Goal: Transaction & Acquisition: Purchase product/service

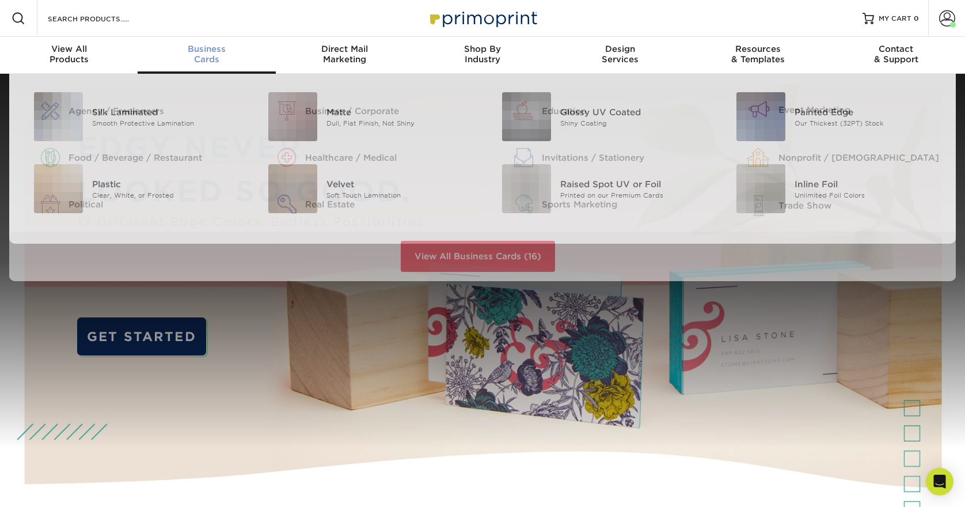
click at [208, 53] on span "Business" at bounding box center [207, 49] width 138 height 10
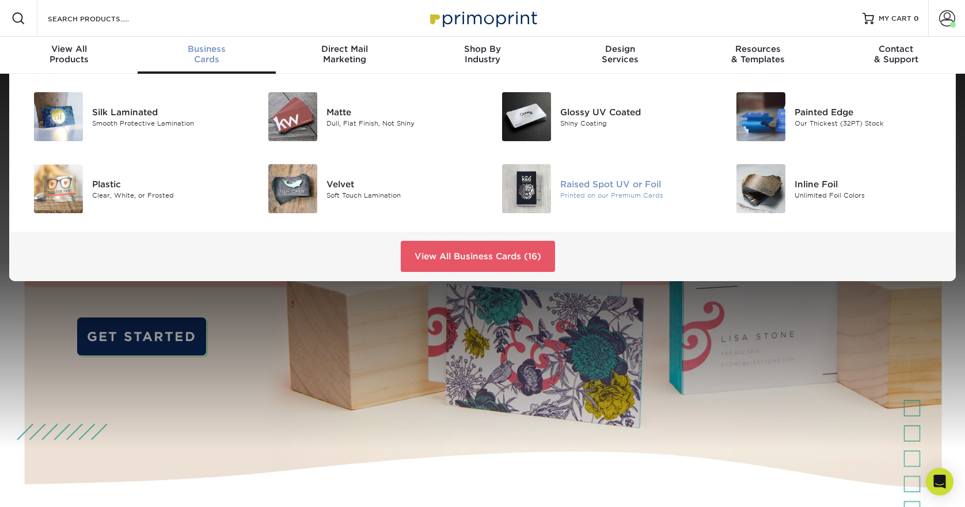
click at [534, 192] on img at bounding box center [526, 188] width 49 height 49
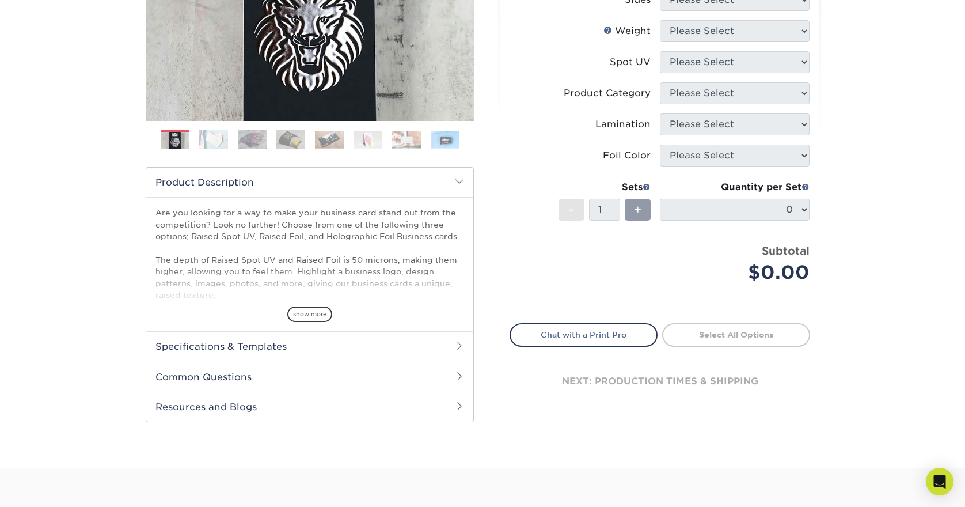
scroll to position [300, 0]
click at [295, 345] on h2 "Specifications & Templates" at bounding box center [309, 345] width 327 height 30
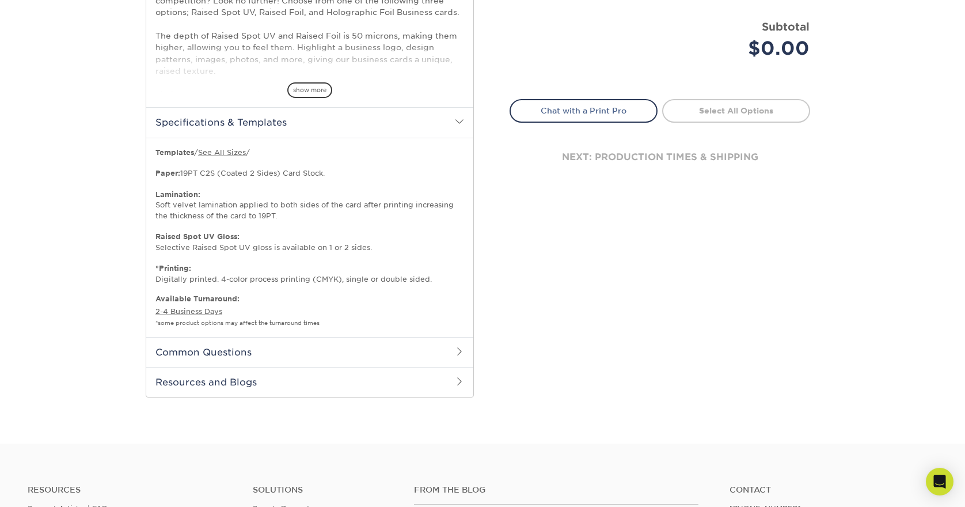
scroll to position [524, 0]
click at [220, 150] on link "See All Sizes" at bounding box center [222, 151] width 48 height 9
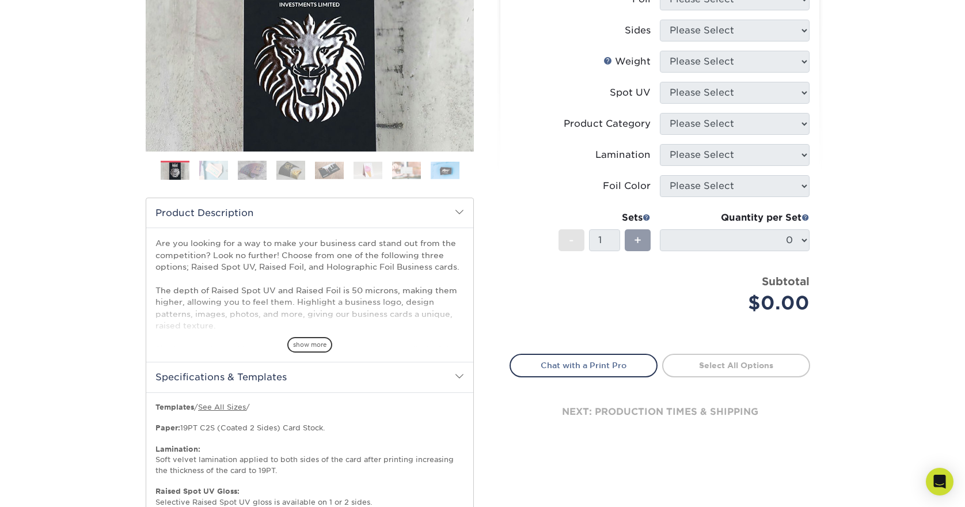
scroll to position [271, 0]
click at [307, 347] on span "show more" at bounding box center [309, 344] width 45 height 16
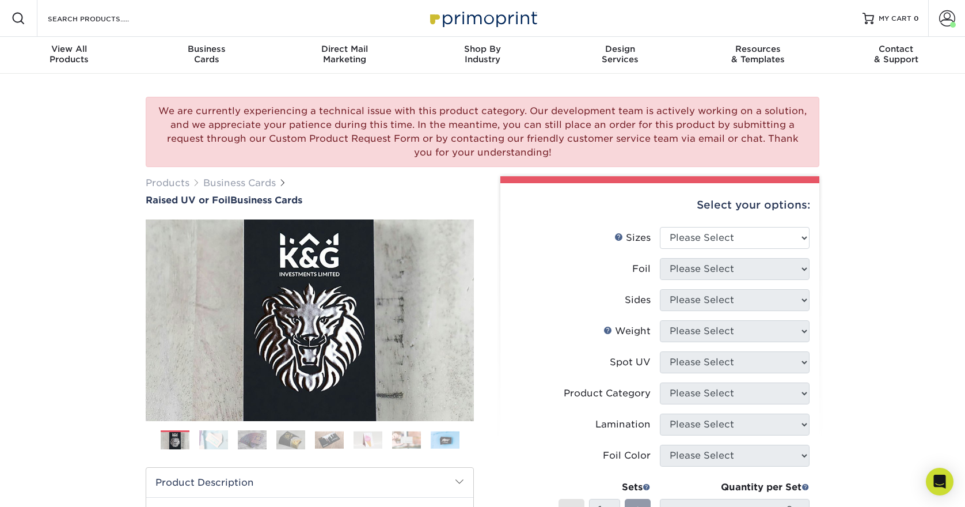
scroll to position [0, 0]
select select "2.00x3.50"
select select "1"
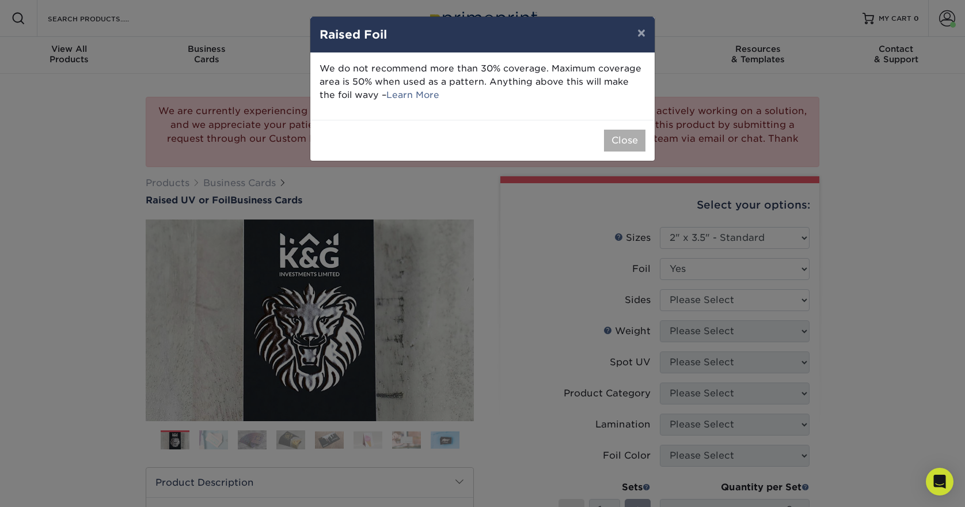
click at [622, 139] on button "Close" at bounding box center [624, 141] width 41 height 22
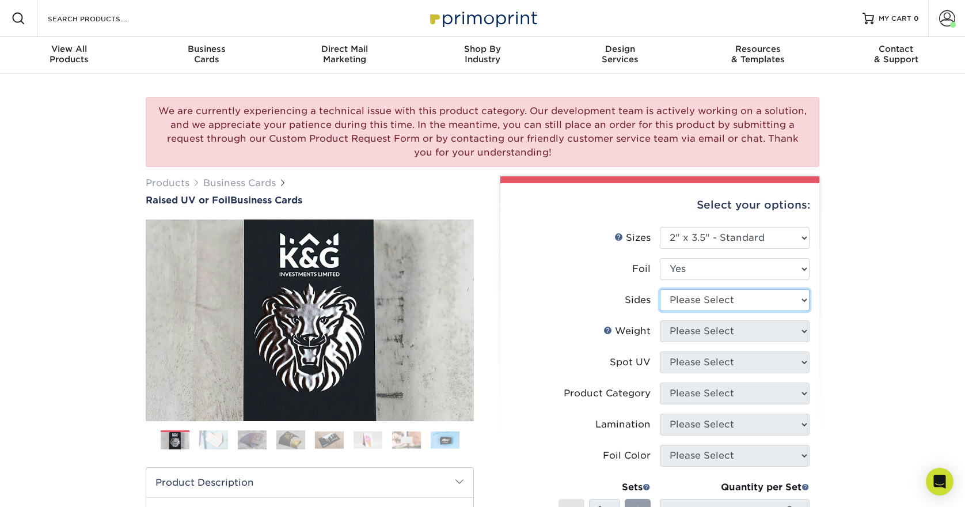
select select "34527644-b4fd-4ffb-9092-1318eefcd9d9"
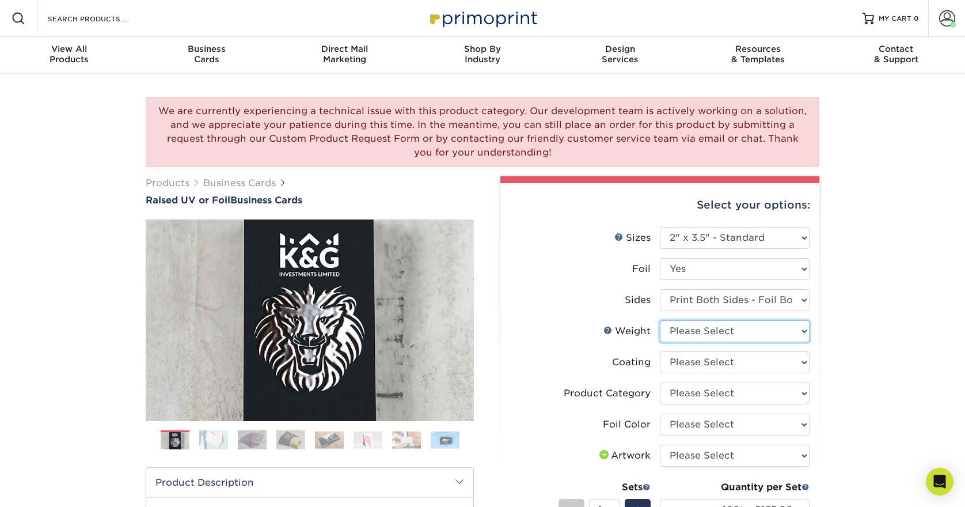
select select "16PT"
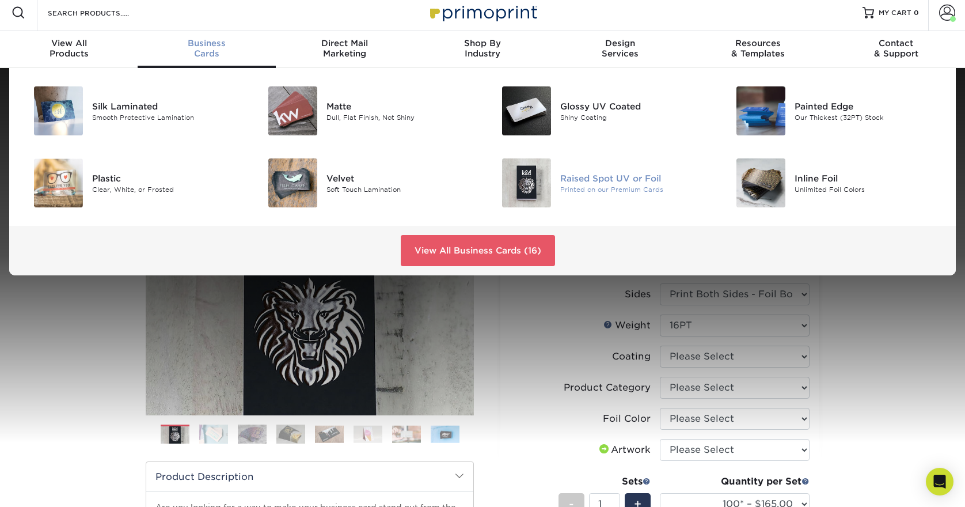
click at [601, 178] on div "Raised Spot UV or Foil" at bounding box center [633, 178] width 147 height 13
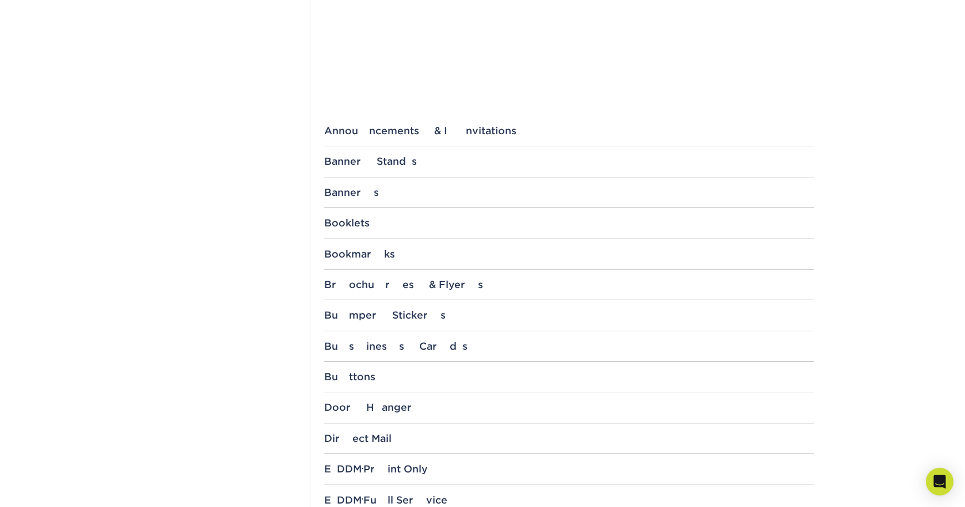
scroll to position [372, 0]
click at [374, 336] on div "File Templates Using Primoprint "Certified Templates" ensures proper, speedy, a…" at bounding box center [569, 476] width 518 height 1450
click at [371, 342] on div "Business Cards" at bounding box center [569, 346] width 490 height 12
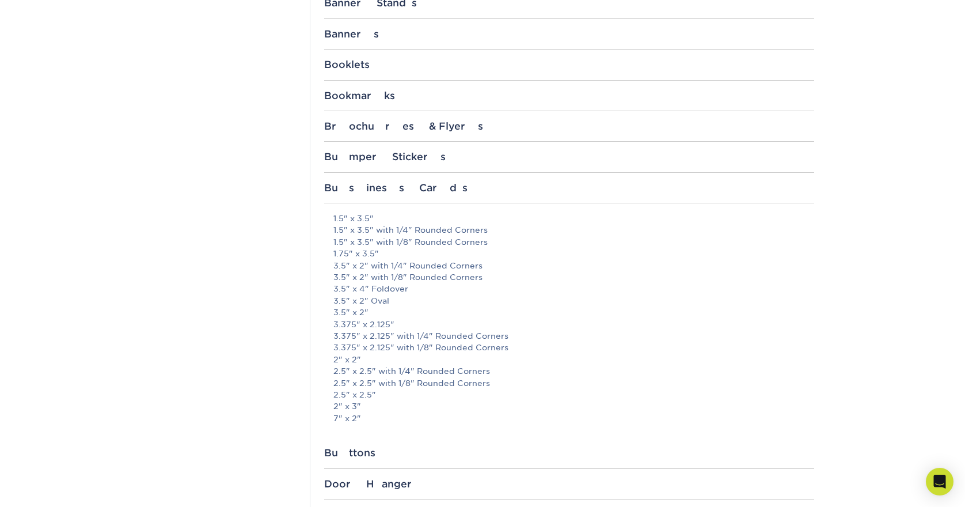
scroll to position [532, 0]
click at [360, 329] on link "3.375" x 2.125" with 1/4" Rounded Corners" at bounding box center [420, 333] width 175 height 9
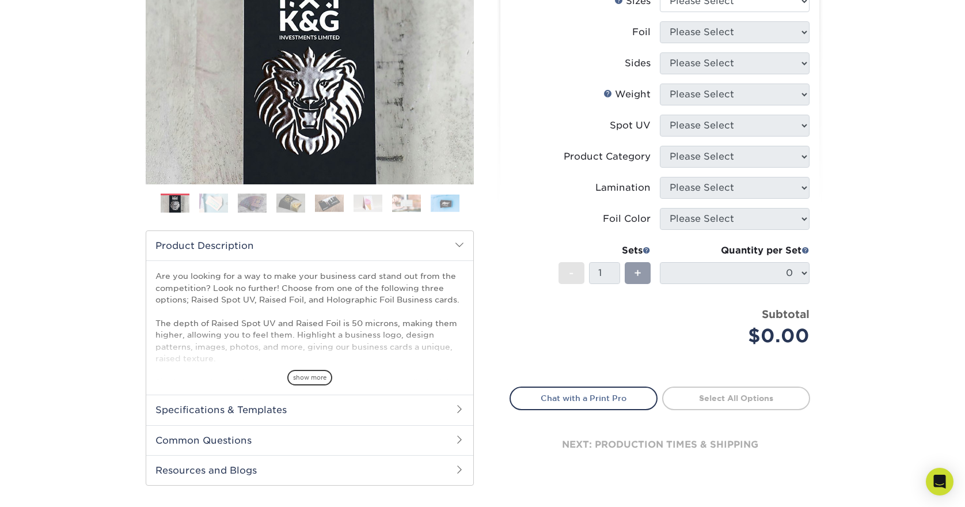
scroll to position [244, 0]
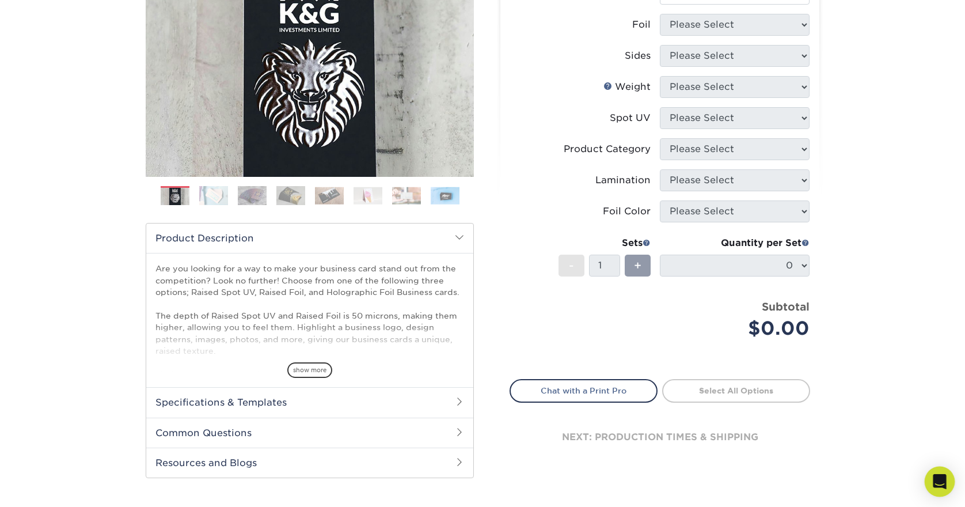
click at [944, 488] on icon "Open Intercom Messenger" at bounding box center [939, 481] width 13 height 15
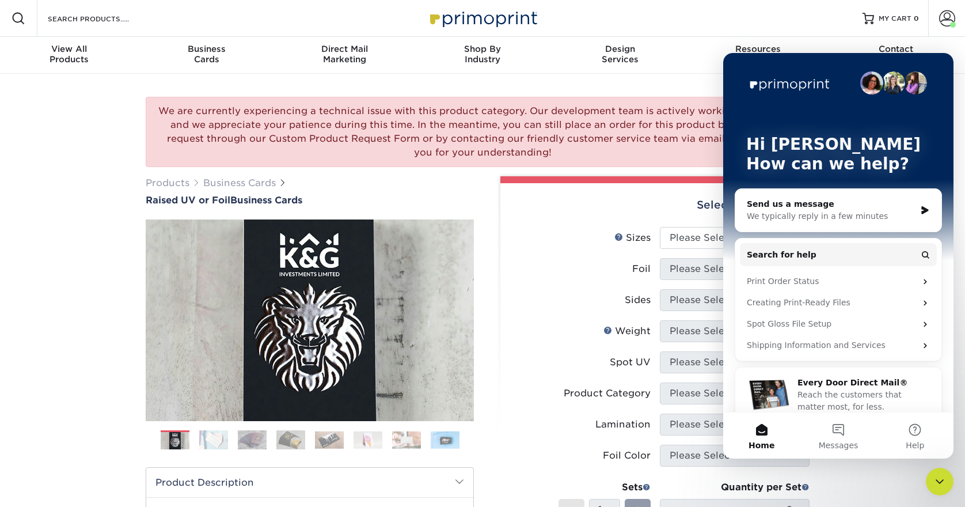
scroll to position [0, 0]
click at [584, 301] on label "Sides" at bounding box center [585, 300] width 150 height 22
click at [761, 432] on button "Home" at bounding box center [761, 435] width 77 height 46
click at [941, 484] on icon "Close Intercom Messenger" at bounding box center [940, 481] width 14 height 14
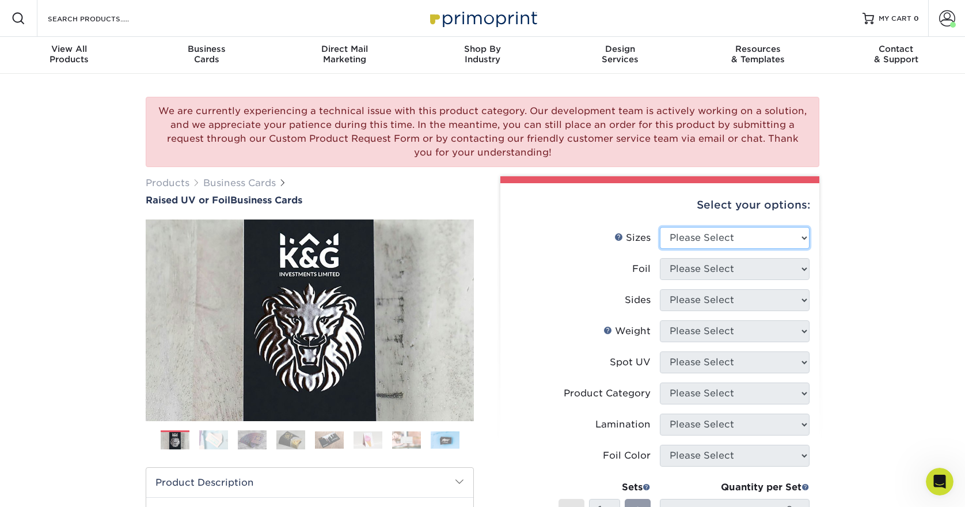
select select "2.00x3.50"
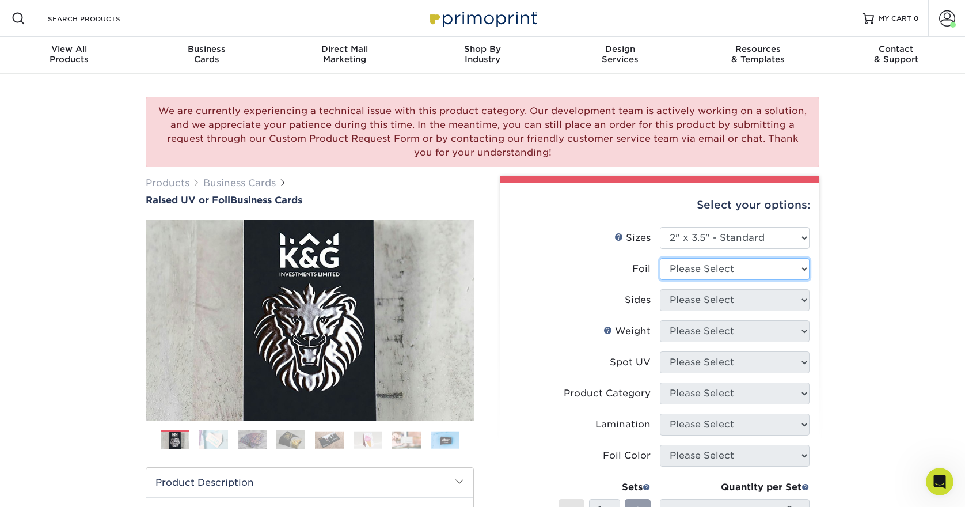
select select "1"
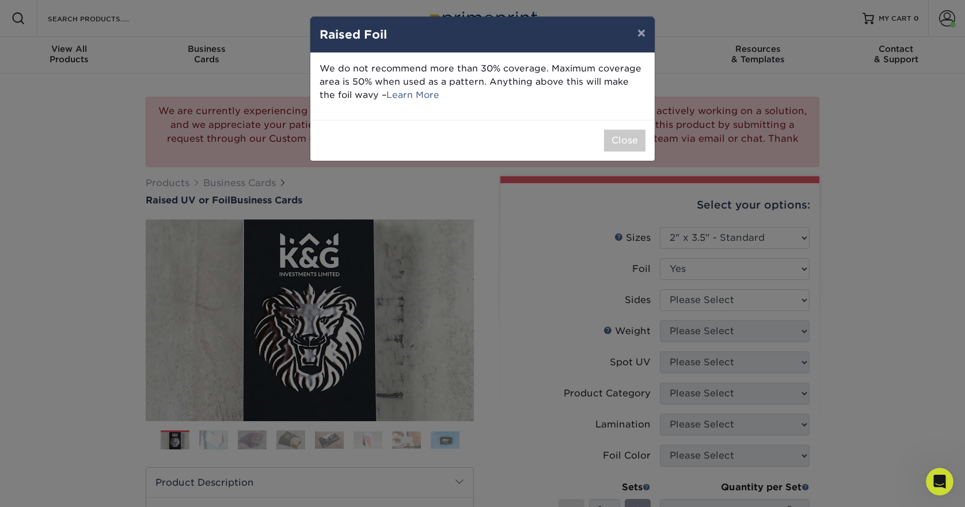
click at [794, 302] on div "× Raised Foil We do not recommend more than 30% coverage. Maximum coverage area…" at bounding box center [482, 253] width 965 height 507
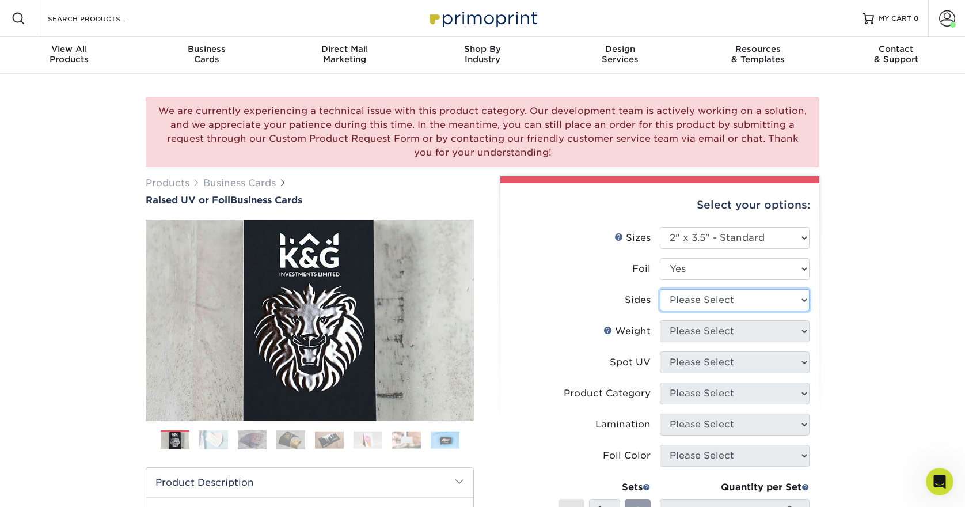
select select "34527644-b4fd-4ffb-9092-1318eefcd9d9"
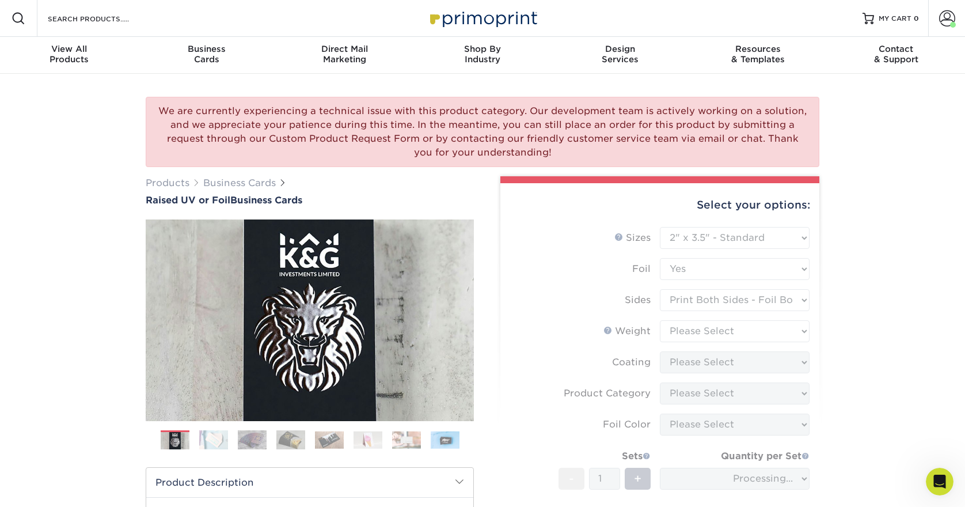
click at [725, 337] on form "Sizes Help Sizes Please Select 2" x 3.5" - Standard Foil Please Select" at bounding box center [659, 403] width 300 height 352
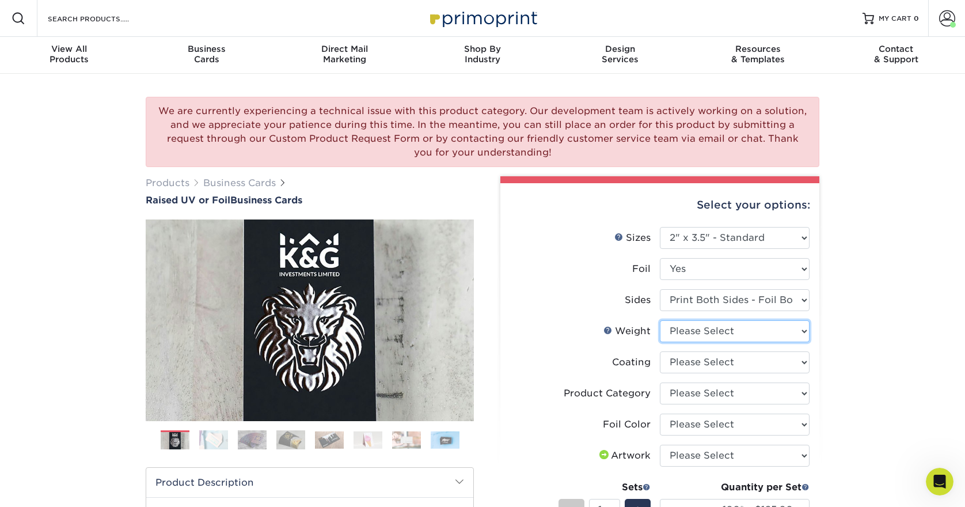
select select "16PT"
select select "3e7618de-abca-4bda-9f97-8b9129e913d8"
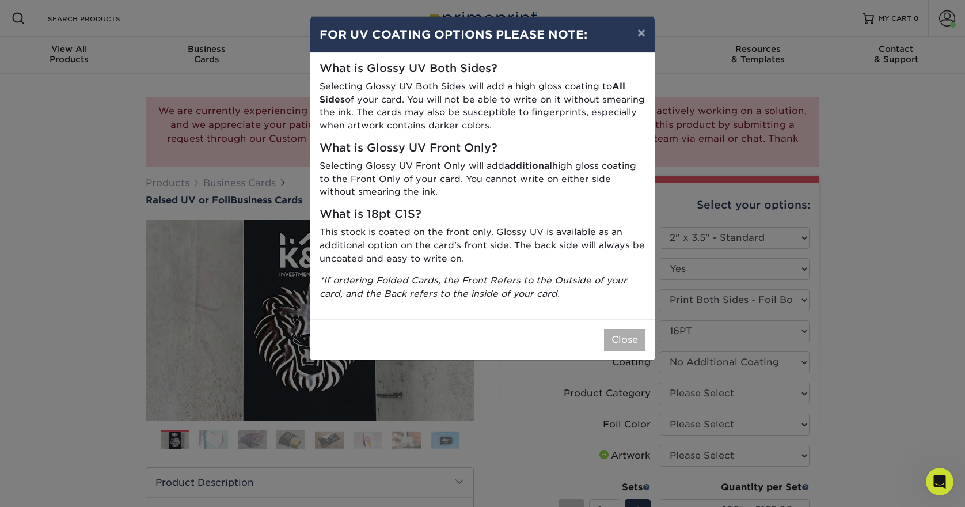
click at [632, 336] on button "Close" at bounding box center [624, 340] width 41 height 22
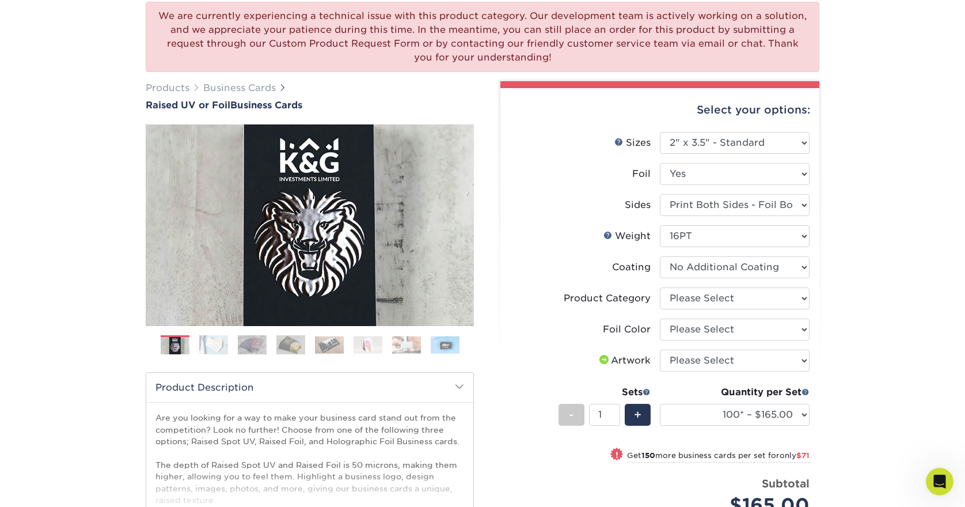
scroll to position [113, 0]
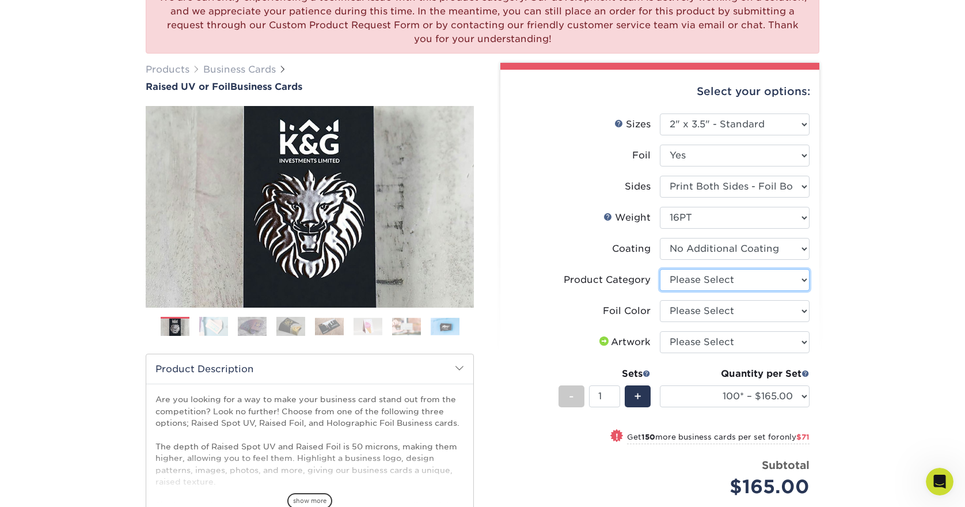
select select "3b5148f1-0588-4f88-a218-97bcfdce65c1"
select select "acffa4a5-22f9-4585-ba3f-0adaa54b8c85"
select select "upload"
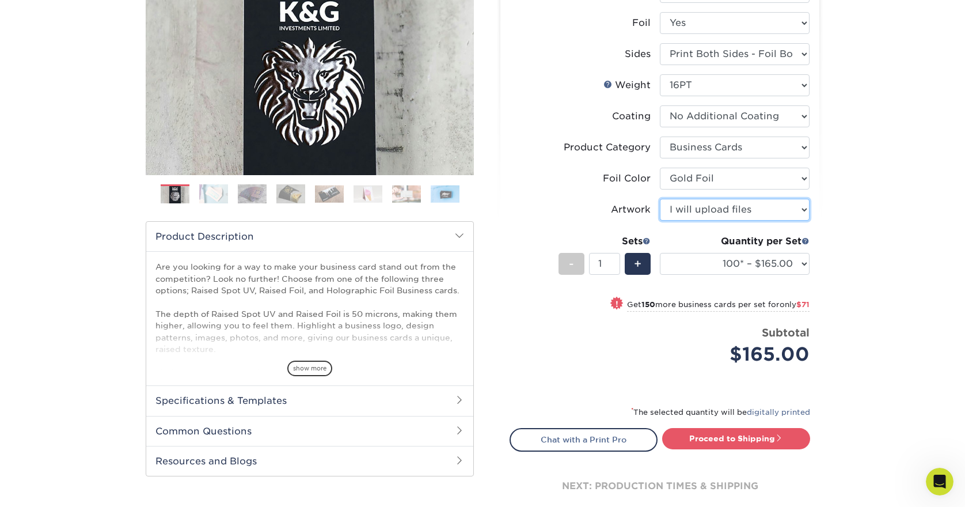
scroll to position [246, 0]
